Goal: Task Accomplishment & Management: Manage account settings

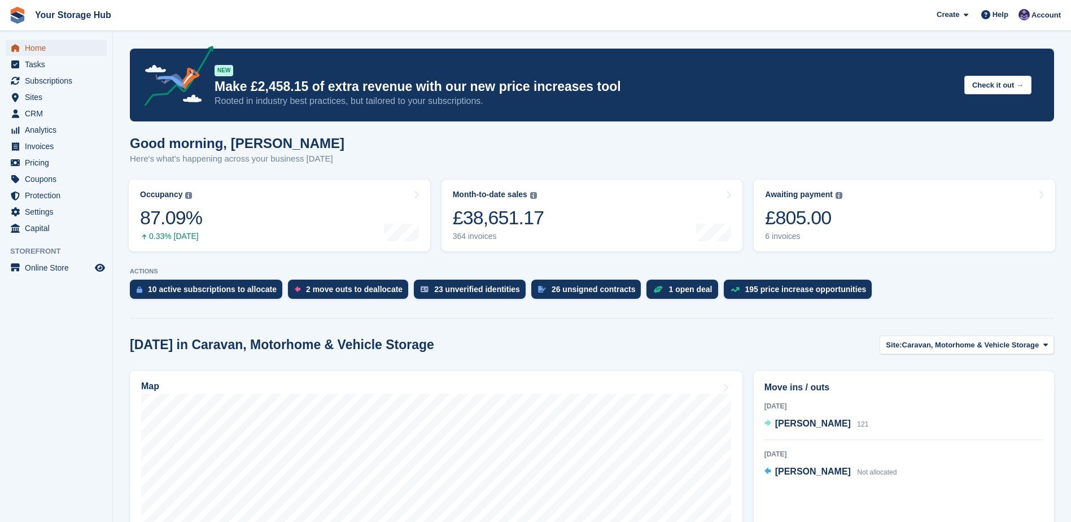
click at [41, 50] on span "Home" at bounding box center [59, 48] width 68 height 16
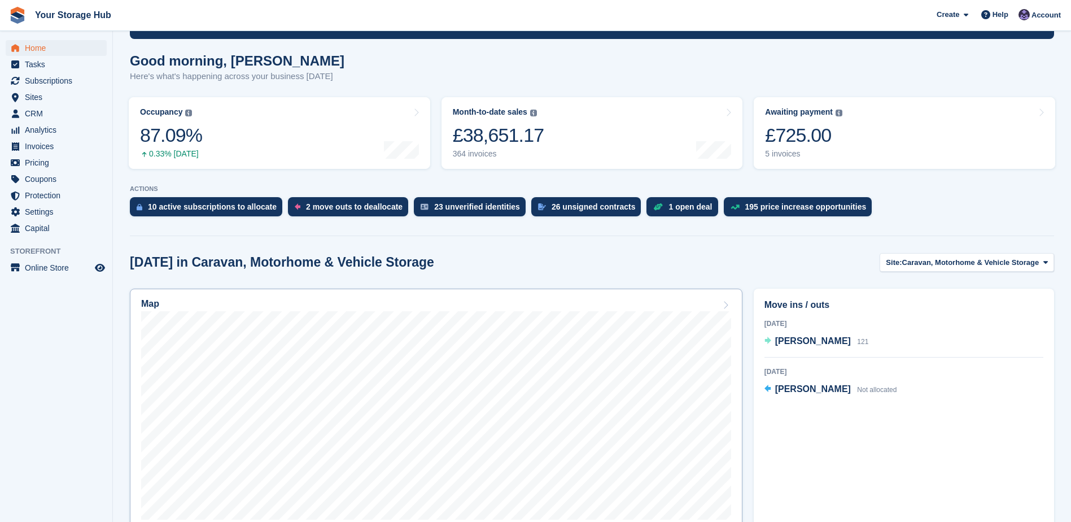
scroll to position [226, 0]
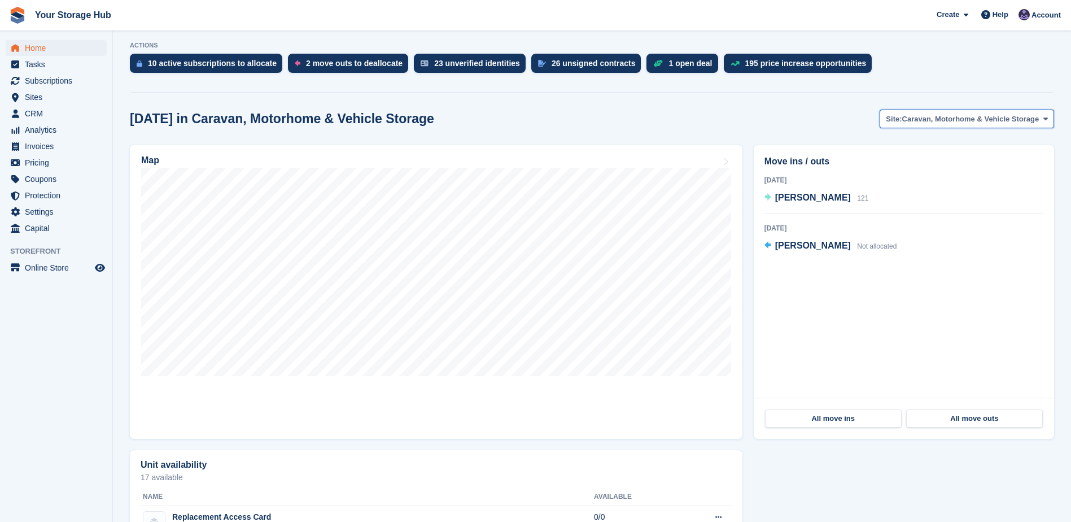
click at [902, 124] on span "Site:" at bounding box center [894, 118] width 16 height 11
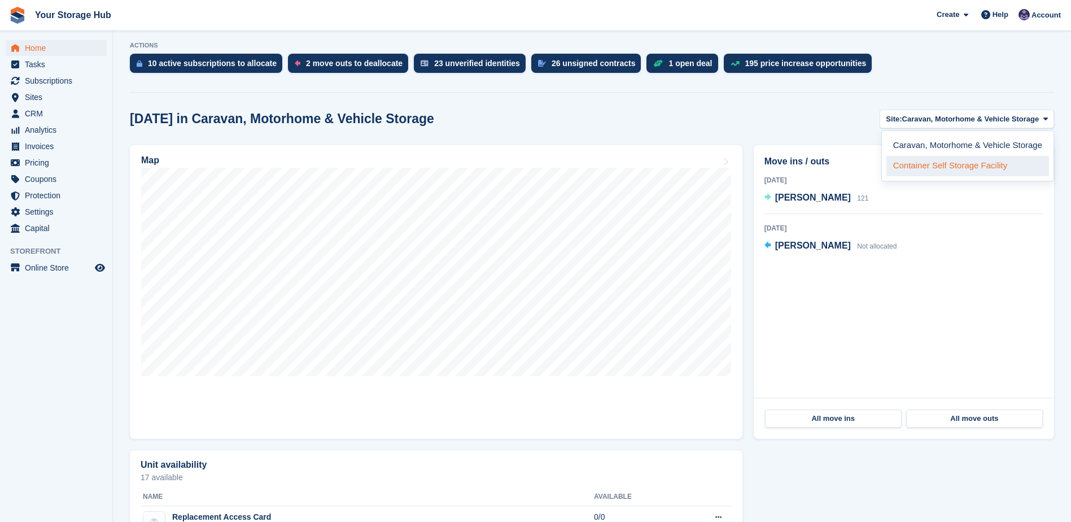
click at [934, 171] on link "Container Self Storage Facility" at bounding box center [967, 166] width 163 height 20
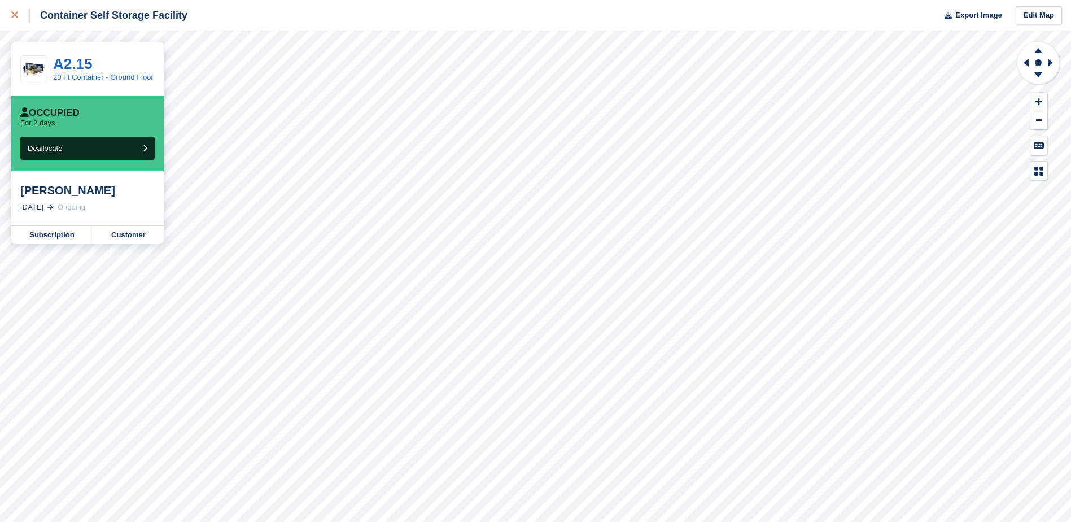
click at [11, 12] on link at bounding box center [15, 15] width 30 height 30
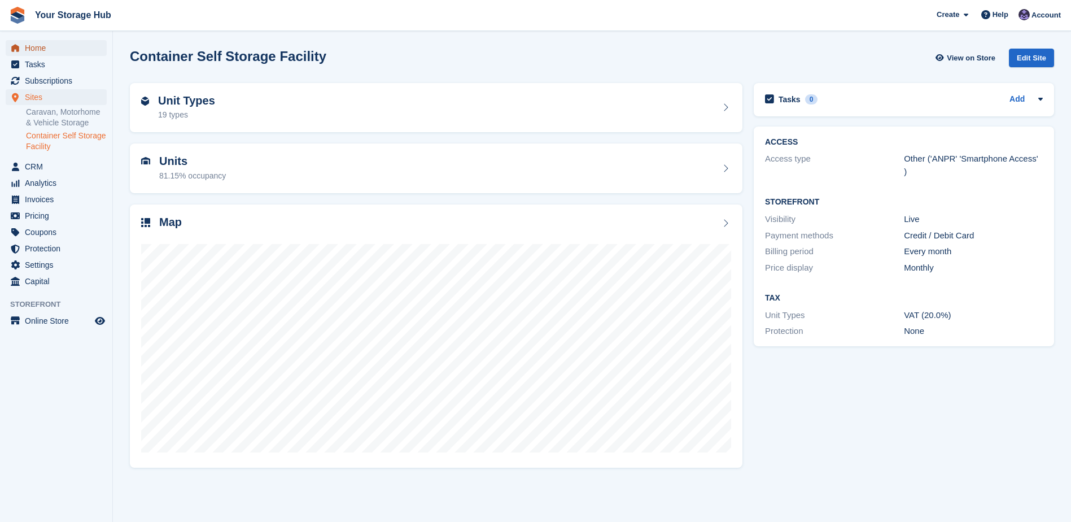
click at [33, 51] on span "Home" at bounding box center [59, 48] width 68 height 16
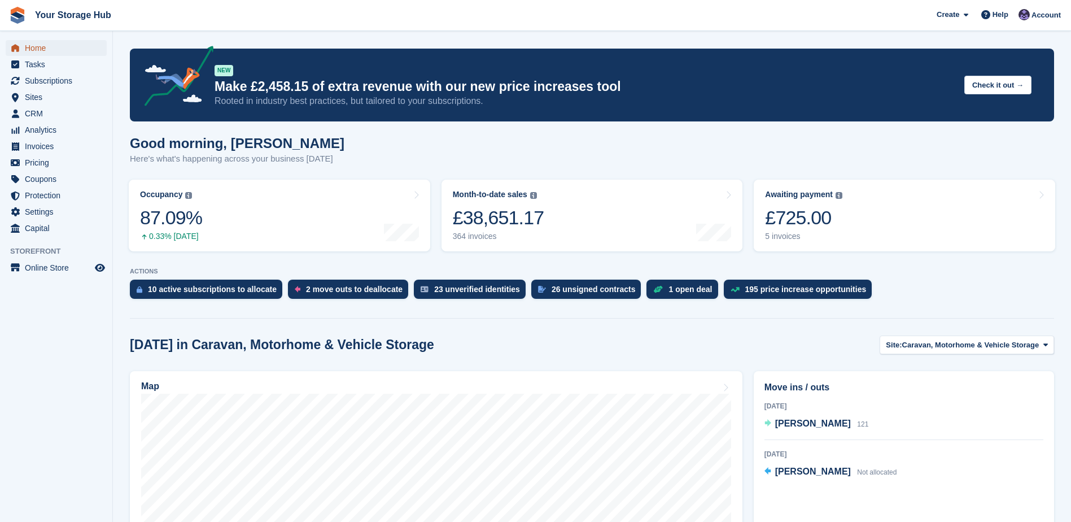
click at [45, 47] on span "Home" at bounding box center [59, 48] width 68 height 16
click at [793, 219] on div "£725.00" at bounding box center [803, 217] width 77 height 23
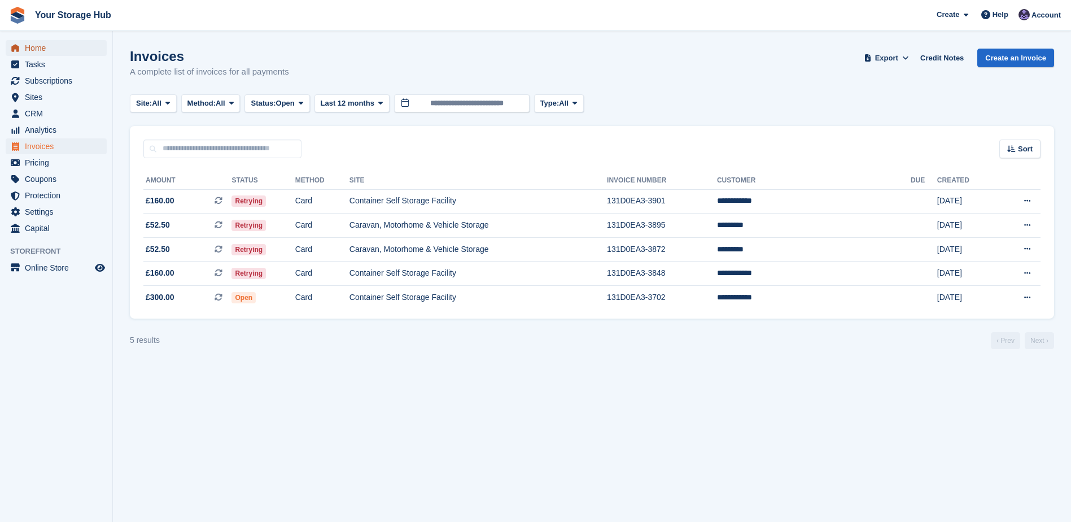
click at [34, 50] on span "Home" at bounding box center [59, 48] width 68 height 16
